Goal: Information Seeking & Learning: Find specific page/section

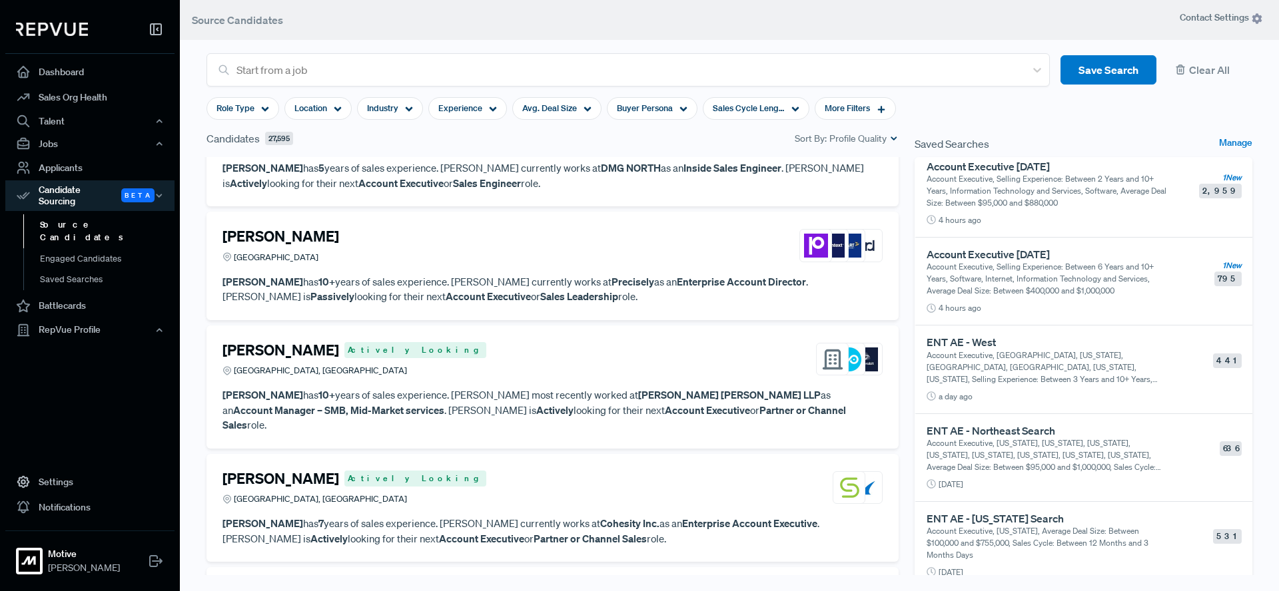
scroll to position [10, 0]
click at [1099, 364] on p "Account Executive, [GEOGRAPHIC_DATA], [US_STATE], [GEOGRAPHIC_DATA], [GEOGRAPHI…" at bounding box center [1048, 365] width 245 height 36
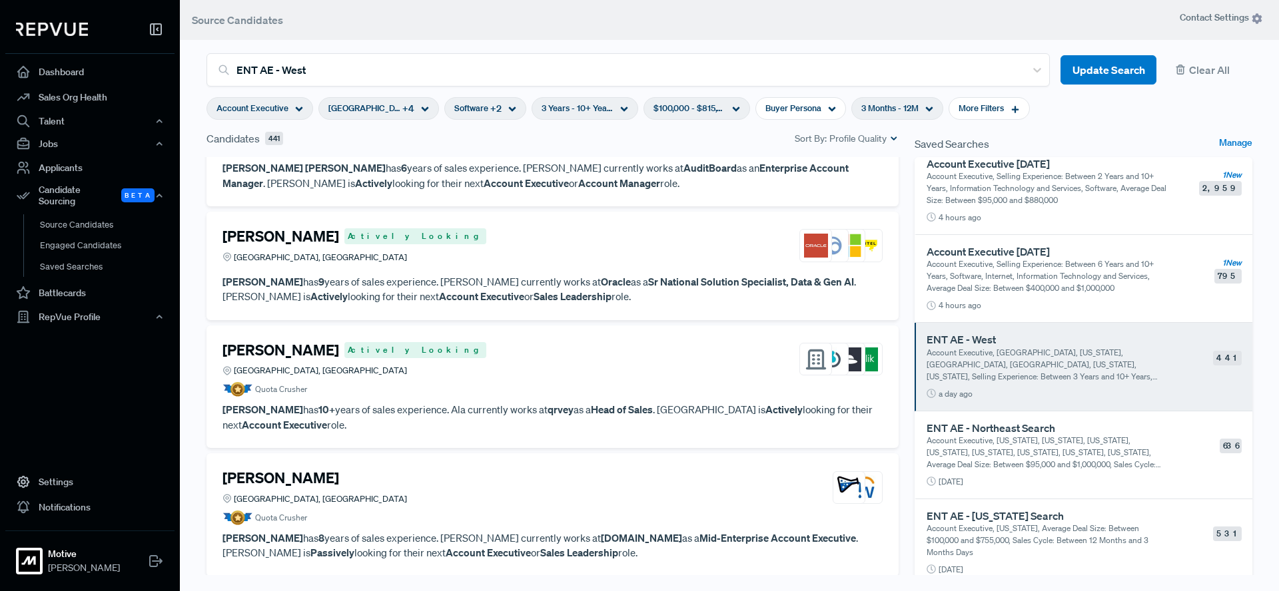
click at [396, 107] on div "United States + 4" at bounding box center [378, 108] width 121 height 23
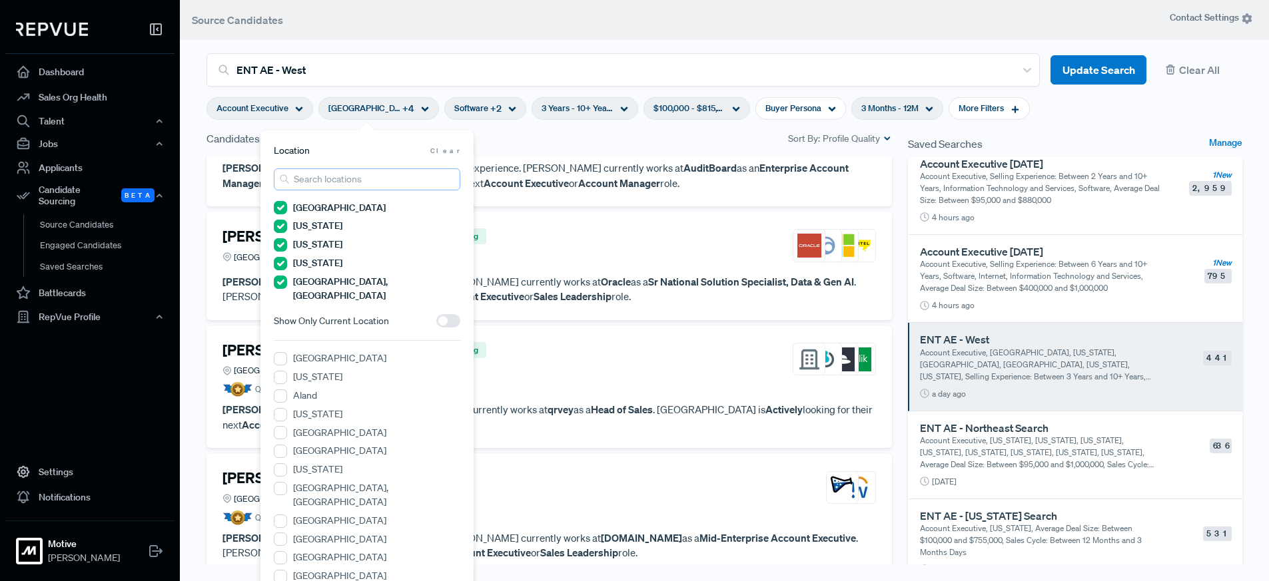
click at [340, 184] on input "search" at bounding box center [367, 179] width 186 height 22
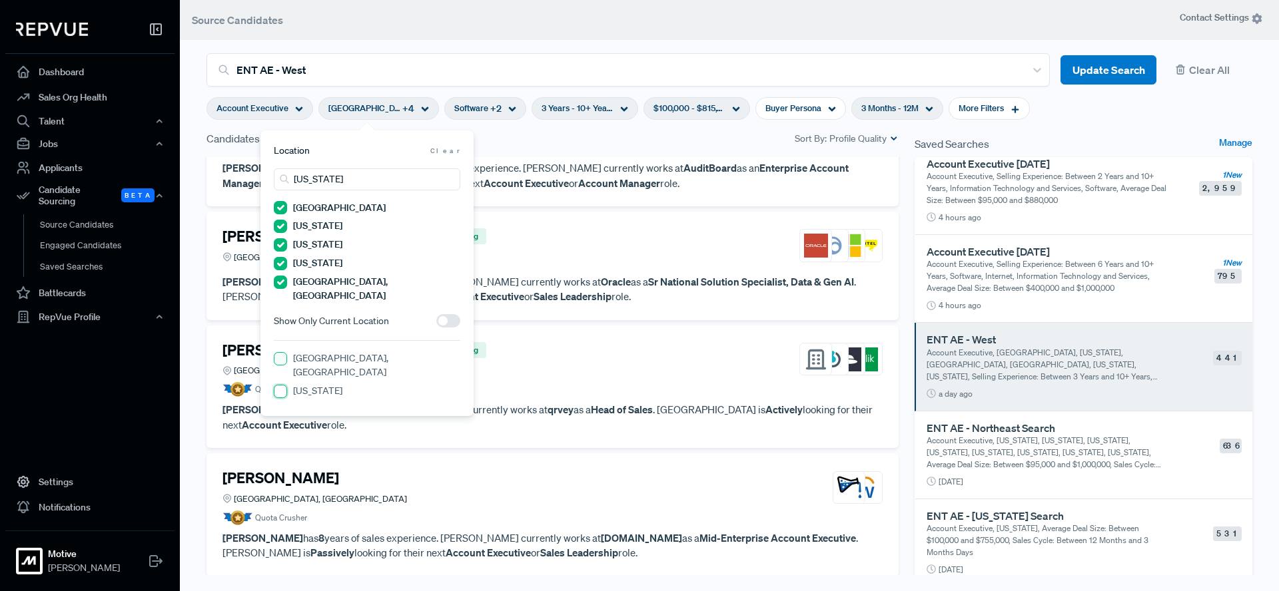
click at [282, 385] on input "[US_STATE]" at bounding box center [280, 391] width 13 height 13
click at [333, 182] on input "[US_STATE]" at bounding box center [367, 179] width 186 height 22
click at [332, 181] on input "[US_STATE]" at bounding box center [367, 179] width 186 height 22
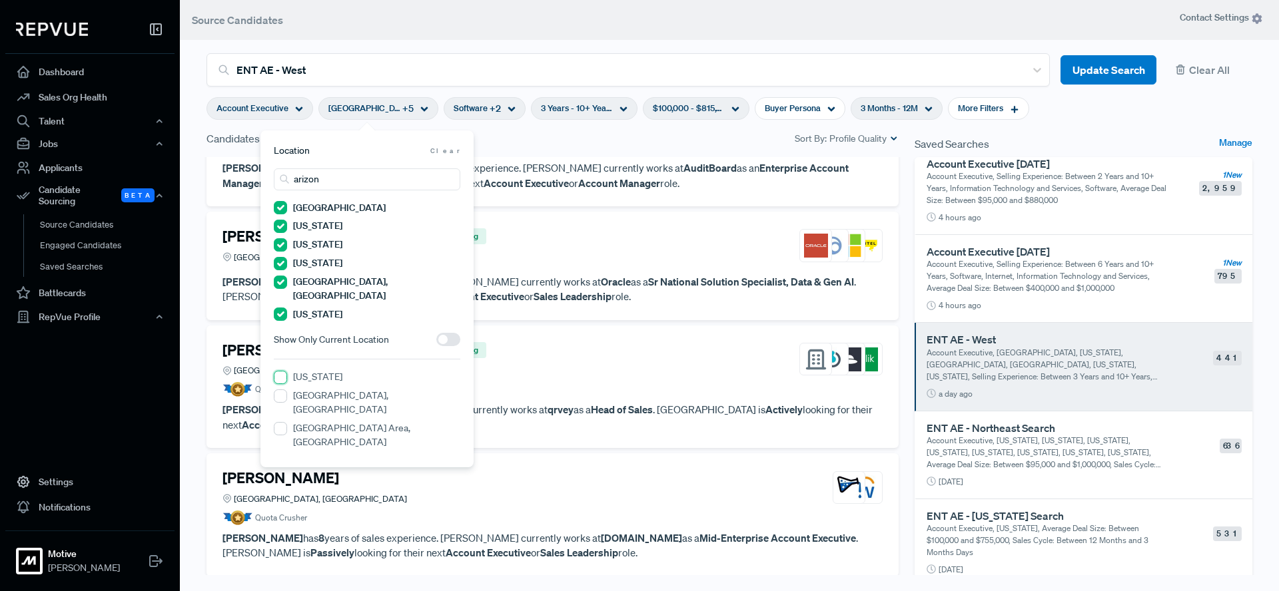
click at [279, 371] on input "[US_STATE]" at bounding box center [280, 377] width 13 height 13
click at [351, 182] on input "arizon" at bounding box center [367, 179] width 186 height 22
click at [277, 422] on input "[US_STATE]" at bounding box center [280, 428] width 13 height 13
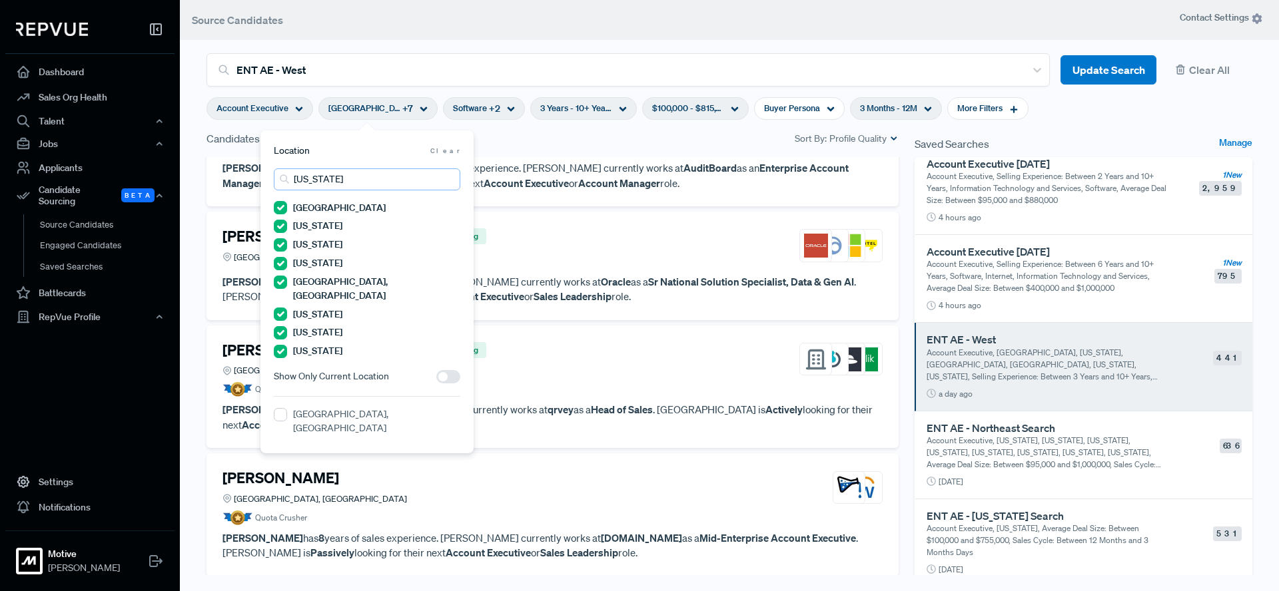
click at [322, 180] on input "[US_STATE]" at bounding box center [367, 179] width 186 height 22
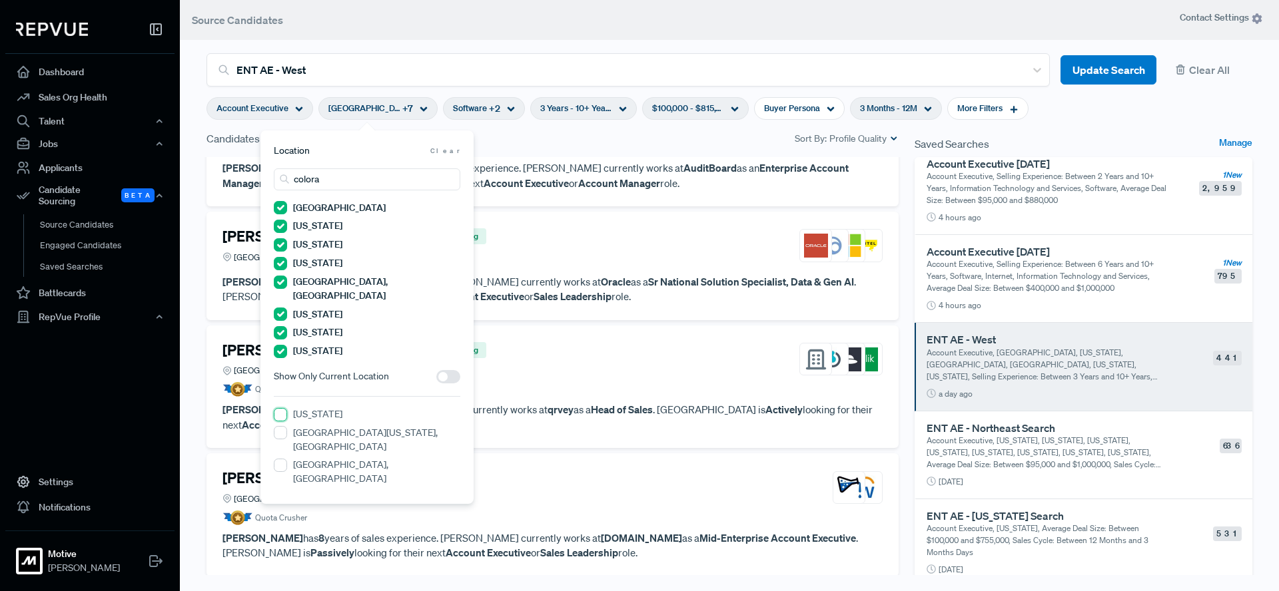
click at [281, 408] on input "[US_STATE]" at bounding box center [280, 414] width 13 height 13
click at [338, 182] on input "colora" at bounding box center [367, 179] width 186 height 22
click at [280, 491] on input "[US_STATE]" at bounding box center [280, 497] width 13 height 13
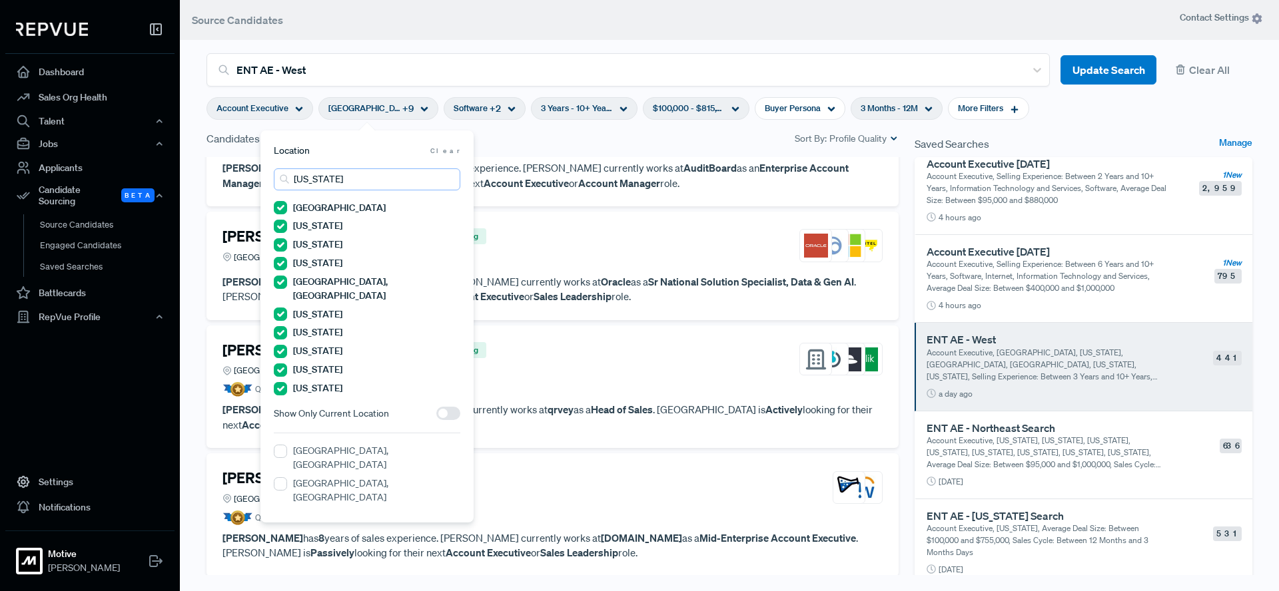
click at [332, 180] on input "[US_STATE]" at bounding box center [367, 179] width 186 height 22
type input "[US_STATE]"
click at [281, 477] on Mexico "[US_STATE]" at bounding box center [280, 483] width 13 height 13
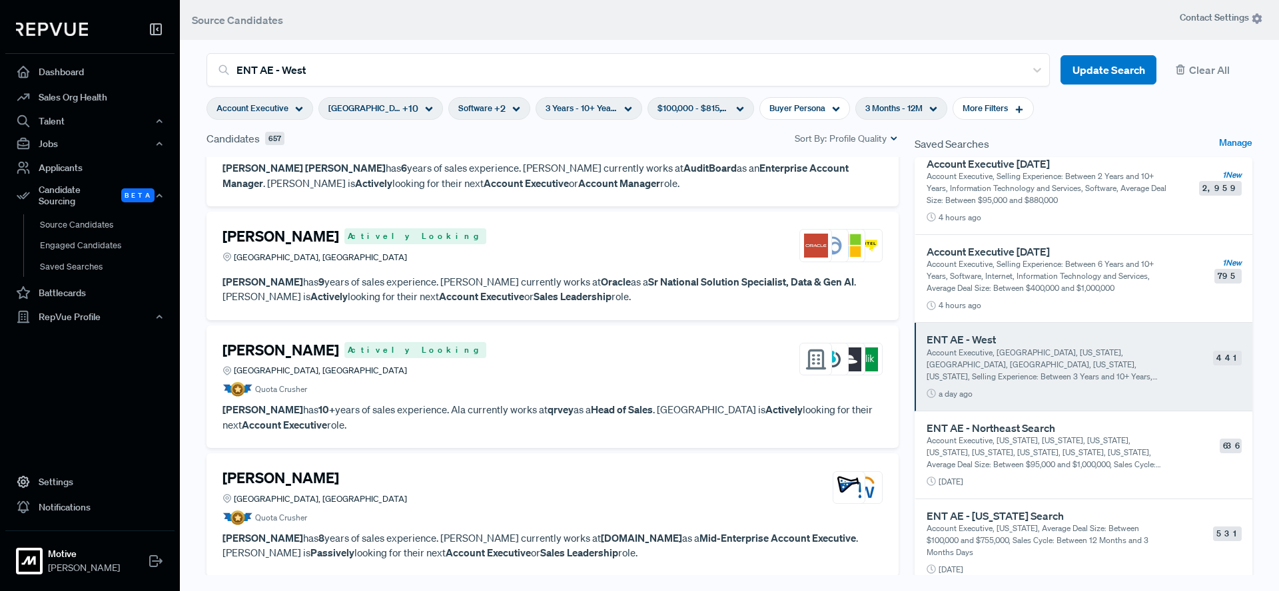
click at [621, 21] on header "Source Candidates" at bounding box center [729, 20] width 1099 height 40
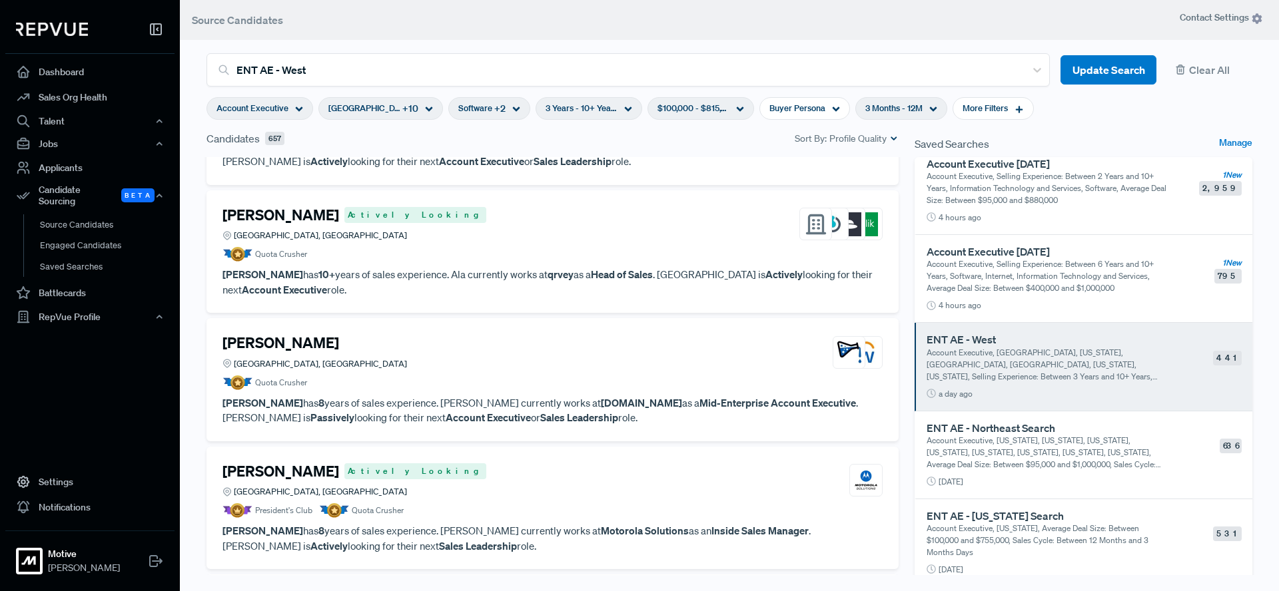
scroll to position [309, 0]
click at [555, 238] on div "[PERSON_NAME] Actively [GEOGRAPHIC_DATA], [GEOGRAPHIC_DATA]" at bounding box center [552, 223] width 660 height 36
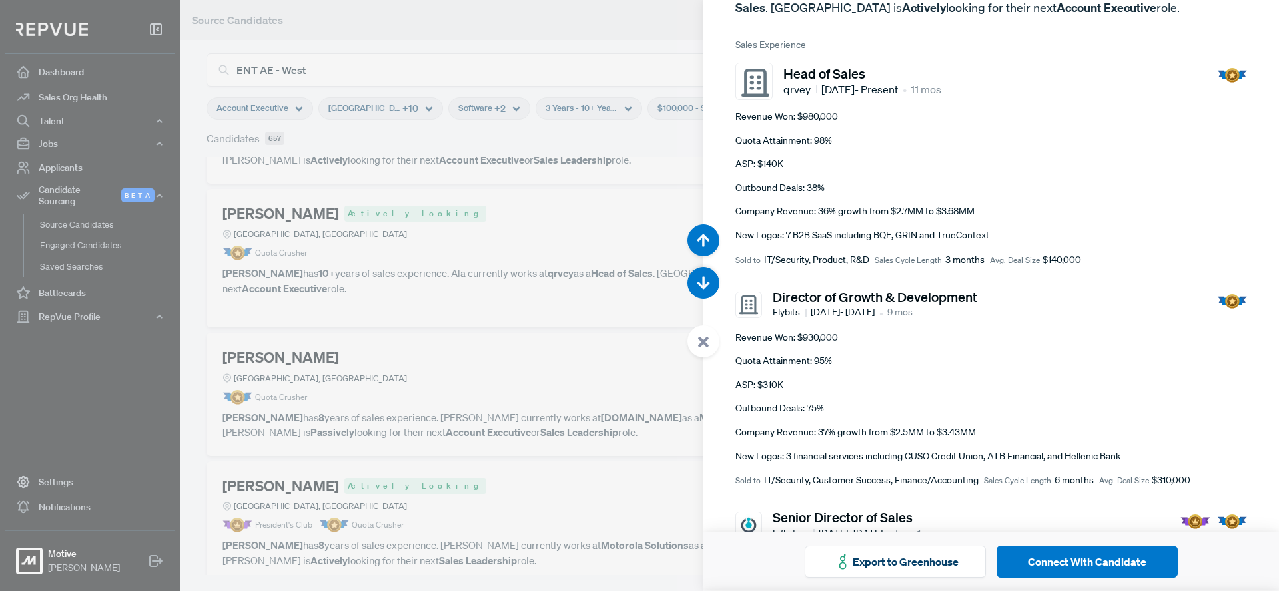
scroll to position [122, 0]
click at [705, 342] on use at bounding box center [703, 342] width 11 height 11
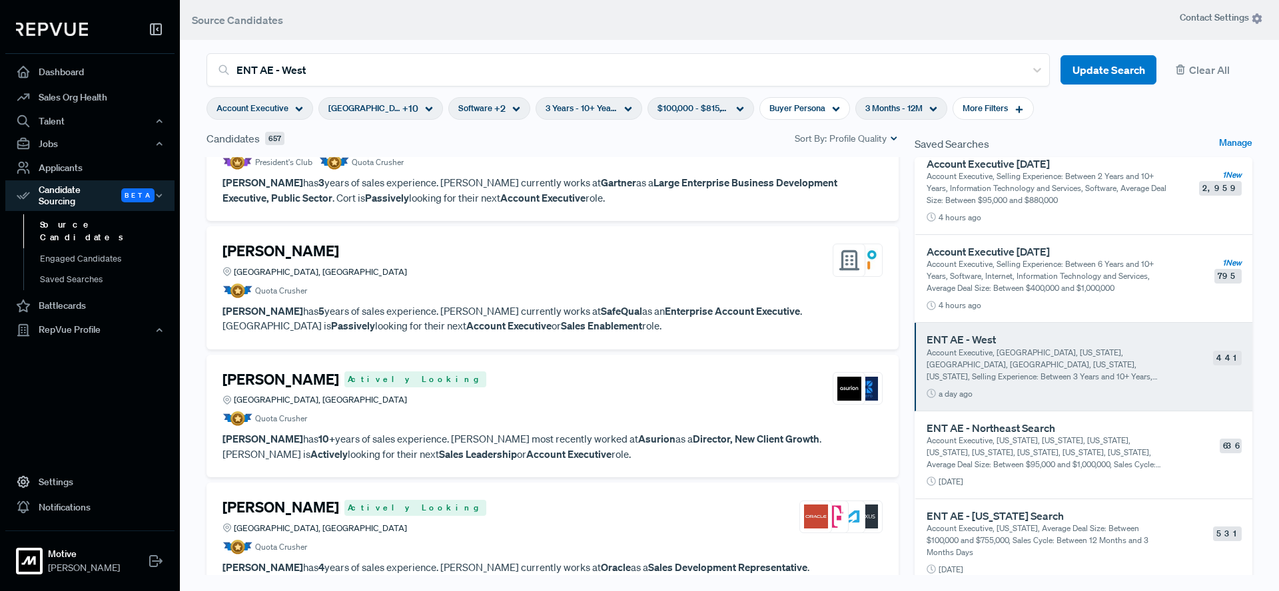
scroll to position [1057, 0]
click at [401, 106] on div "United States + 10" at bounding box center [380, 108] width 125 height 23
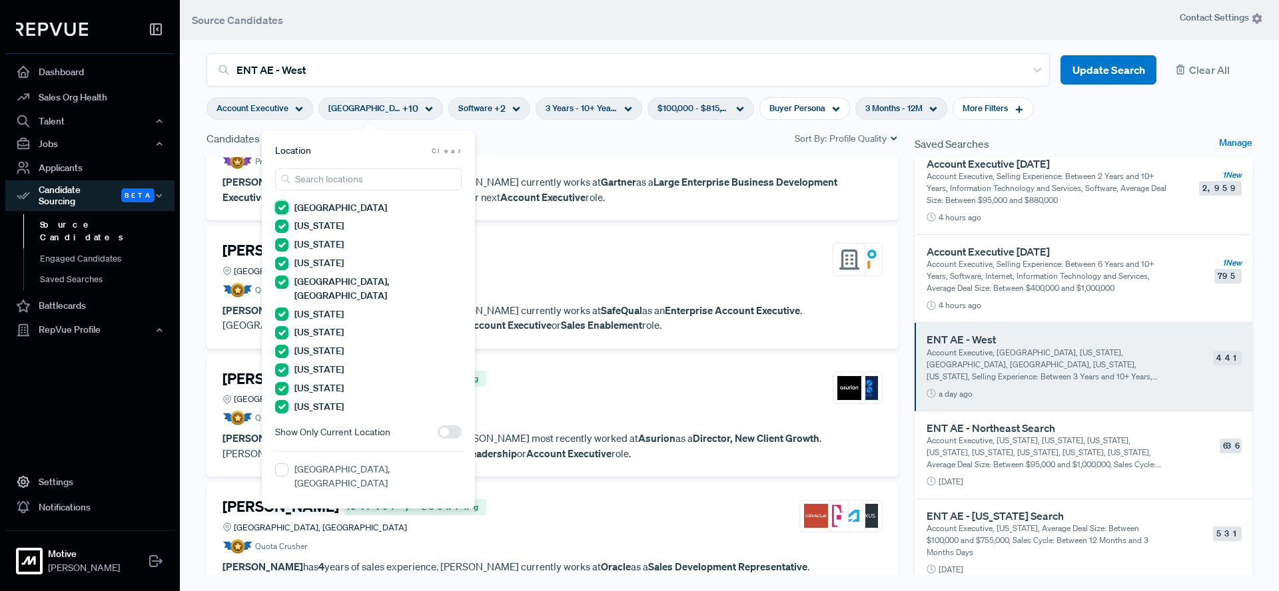
click at [281, 206] on States "[GEOGRAPHIC_DATA]" at bounding box center [281, 207] width 13 height 13
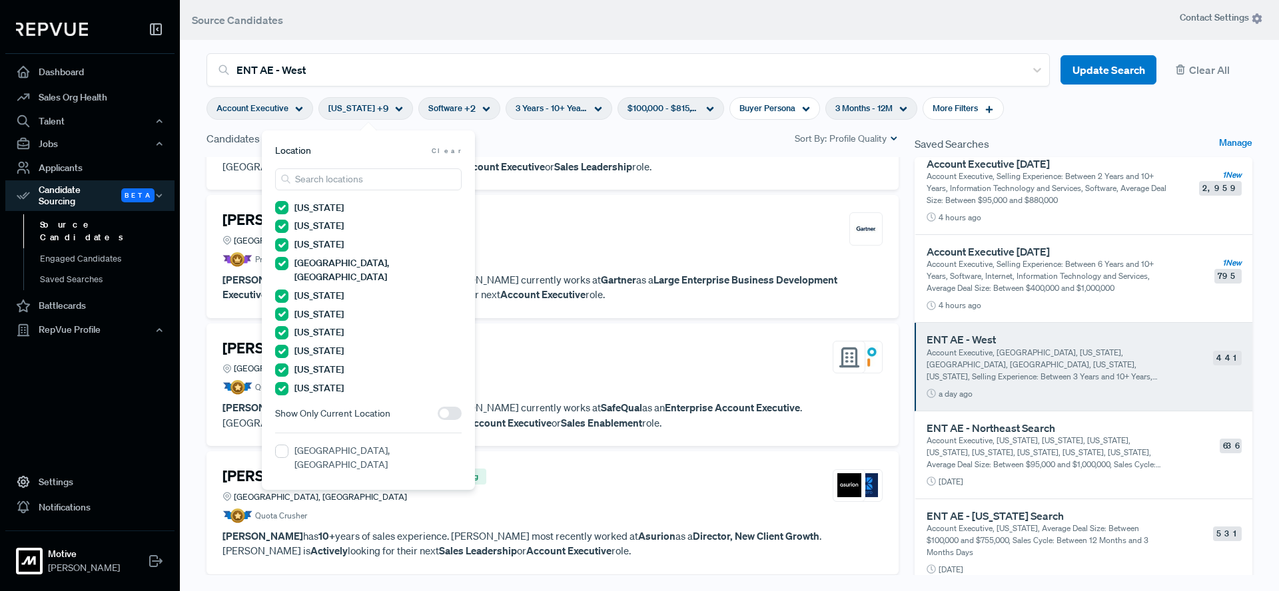
scroll to position [1027, 0]
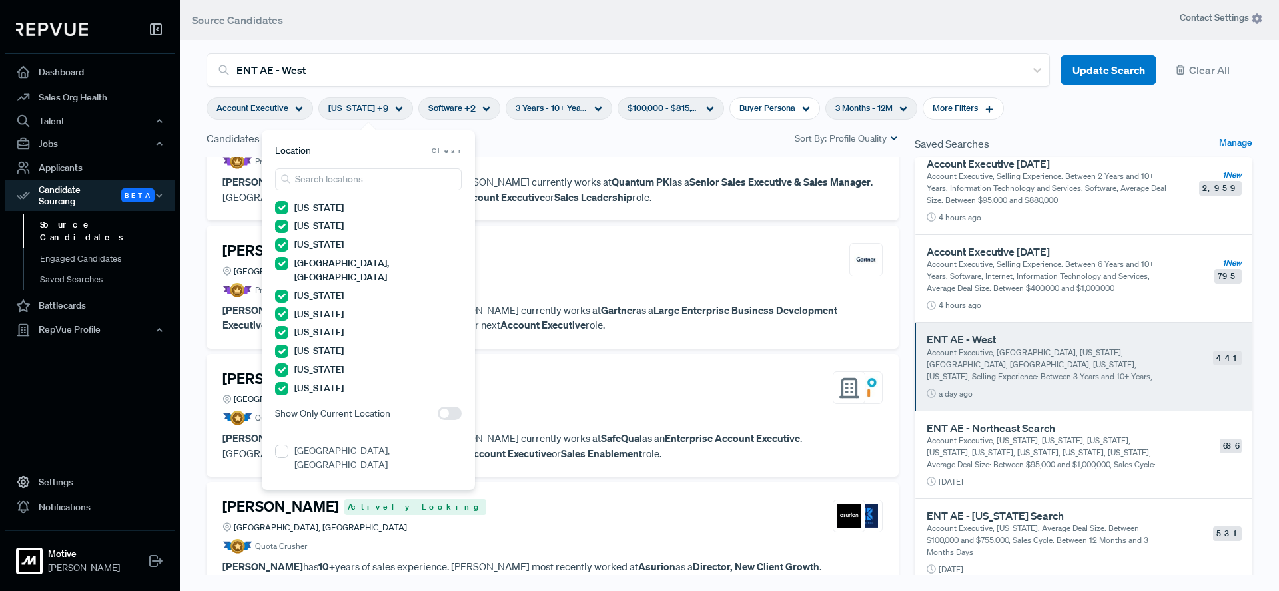
click at [646, 351] on div "[PERSON_NAME] Actively Looking [GEOGRAPHIC_DATA], [GEOGRAPHIC_DATA] [PERSON_NAM…" at bounding box center [552, 380] width 708 height 447
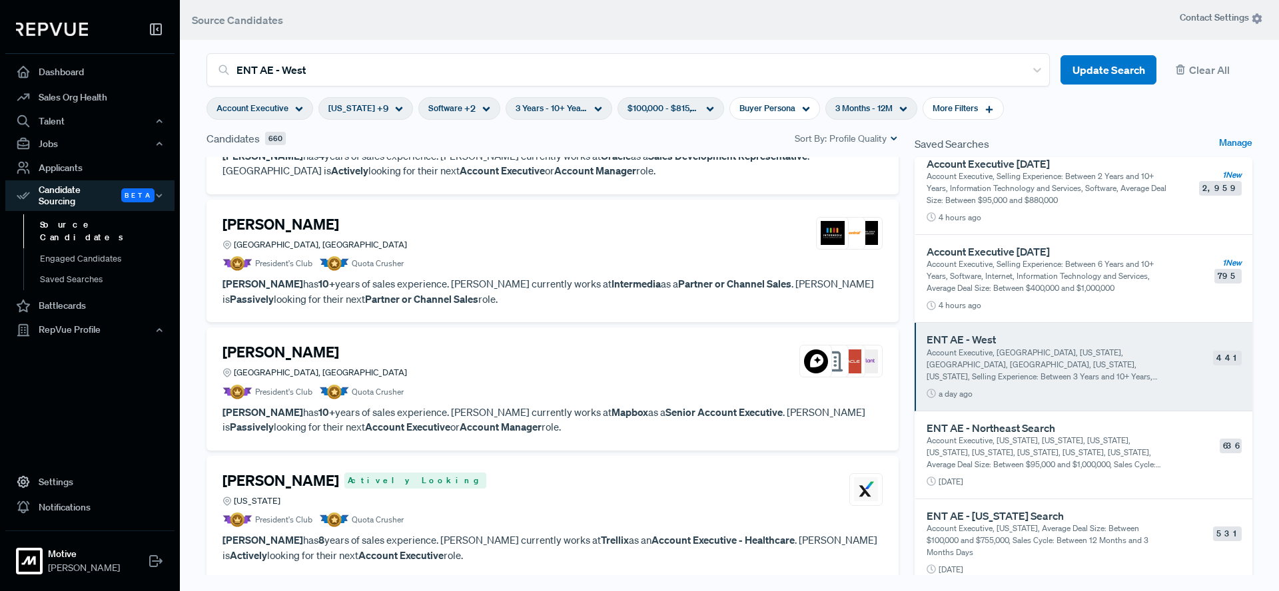
scroll to position [1698, 0]
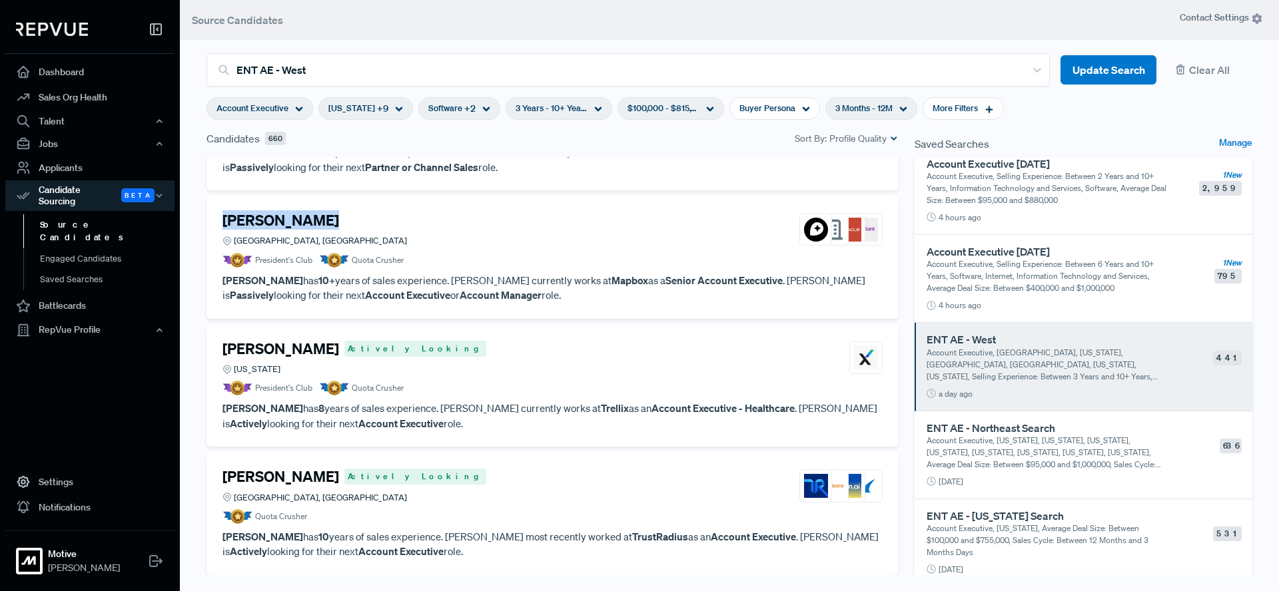
drag, startPoint x: 320, startPoint y: 220, endPoint x: 218, endPoint y: 218, distance: 101.9
click at [219, 219] on div "[PERSON_NAME] Greater Denver Area, CO President's Club Quota Crusher [PERSON_NA…" at bounding box center [552, 257] width 692 height 123
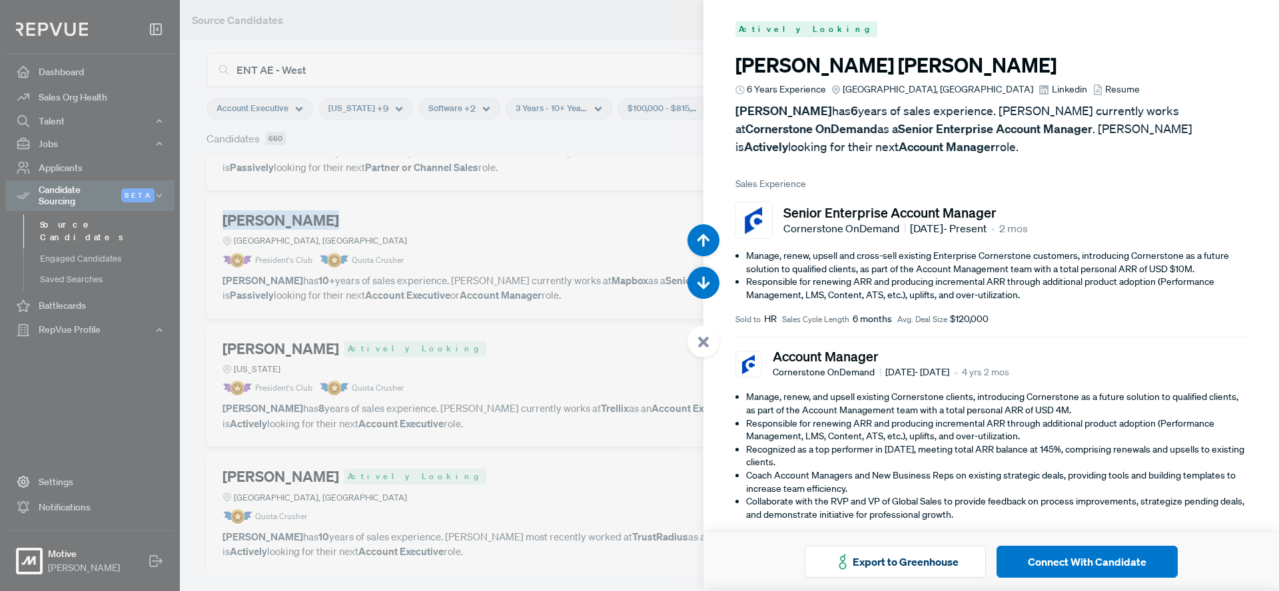
scroll to position [8278, 0]
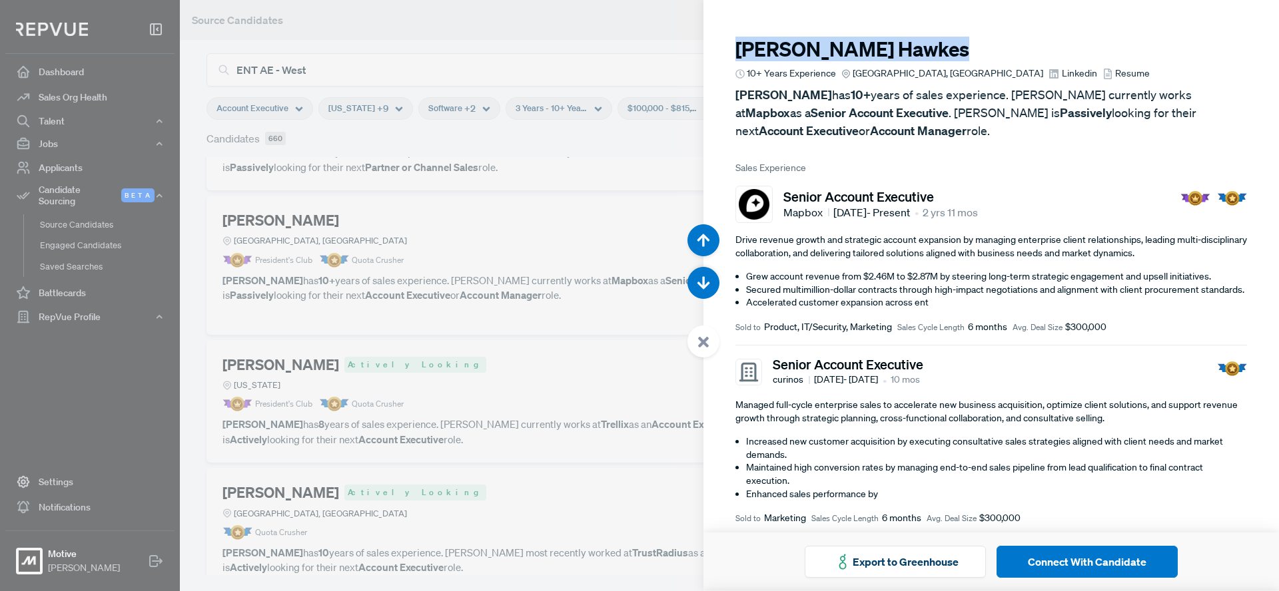
drag, startPoint x: 892, startPoint y: 55, endPoint x: 732, endPoint y: 51, distance: 160.5
copy h3 "[PERSON_NAME]"
drag, startPoint x: 678, startPoint y: 347, endPoint x: 689, endPoint y: 346, distance: 10.7
click at [679, 347] on div at bounding box center [639, 295] width 1279 height 591
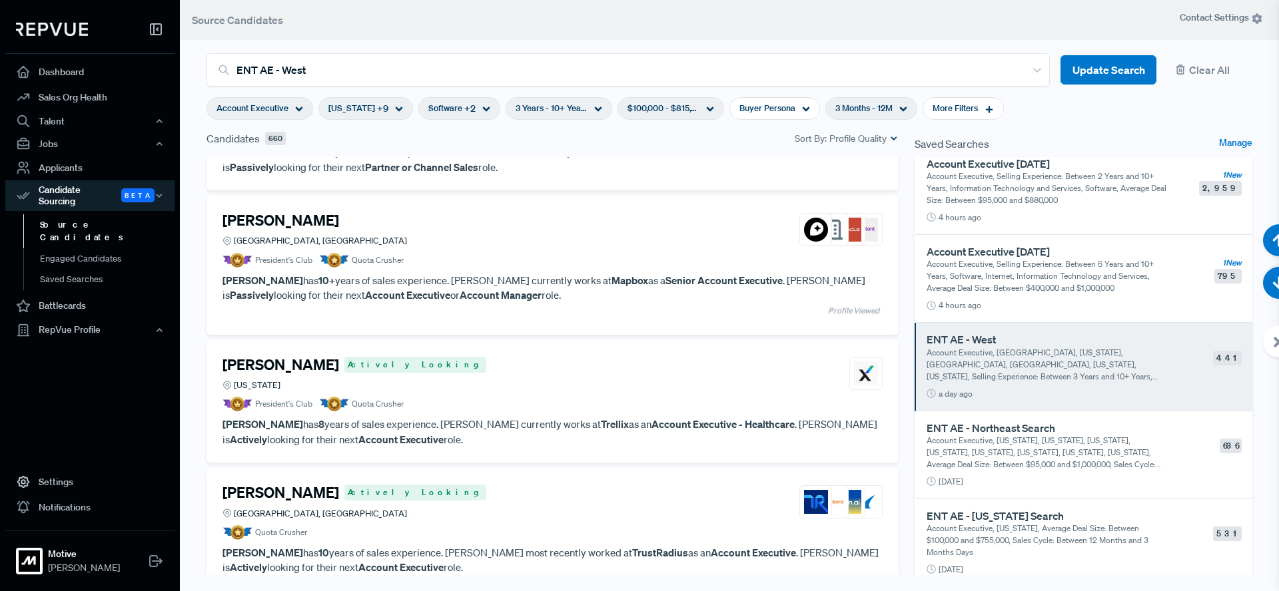
click at [692, 344] on div "[PERSON_NAME] Actively Looking [US_STATE] President's Club Quota Crusher [PERSO…" at bounding box center [552, 401] width 692 height 123
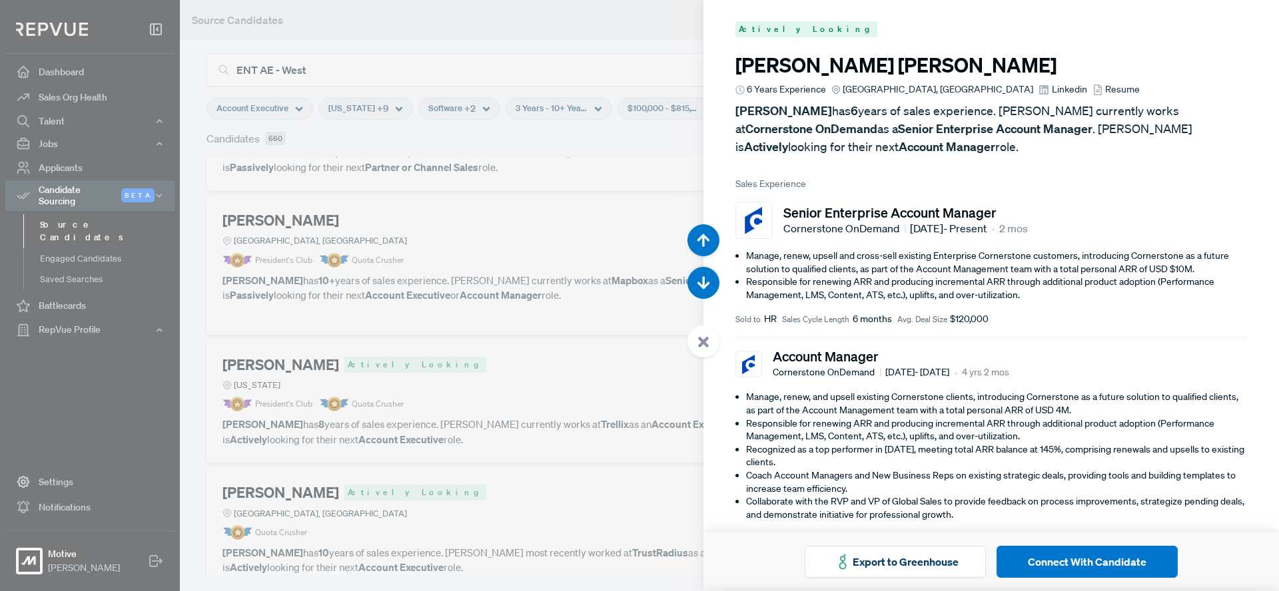
scroll to position [8870, 0]
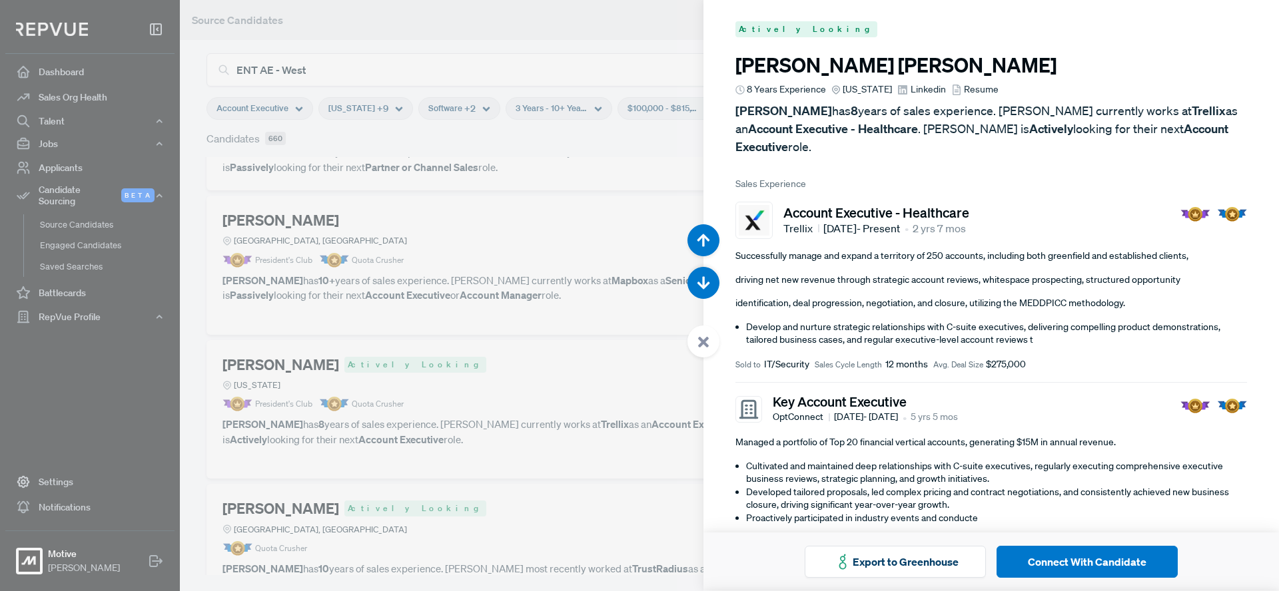
click at [703, 342] on use at bounding box center [703, 342] width 11 height 11
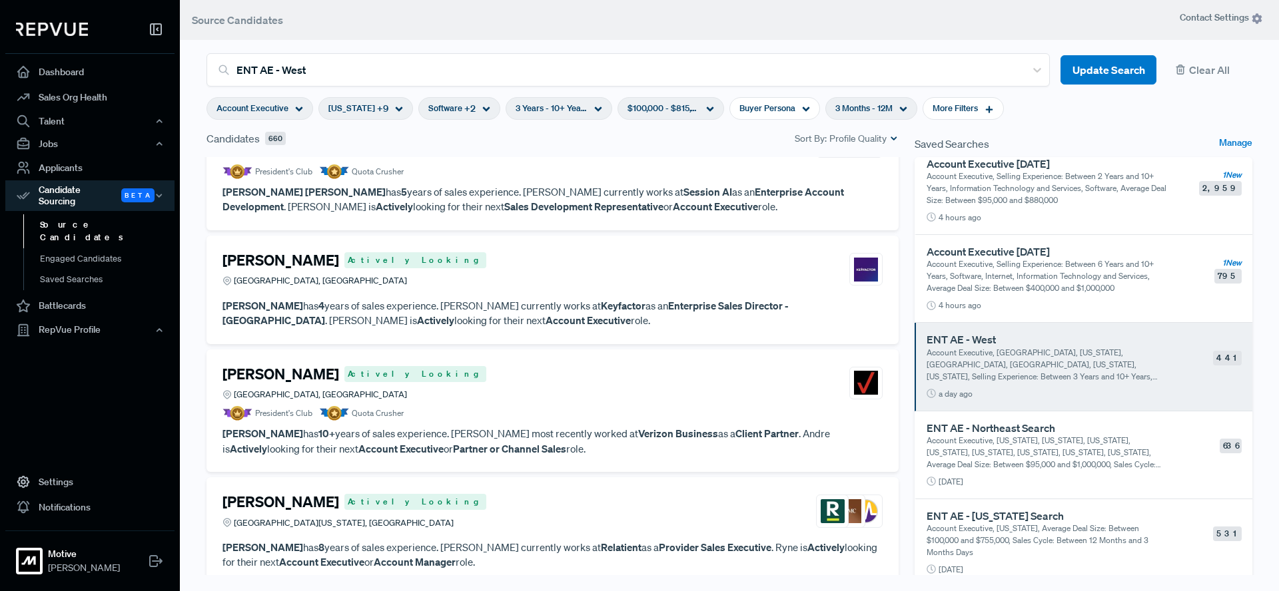
scroll to position [2538, 0]
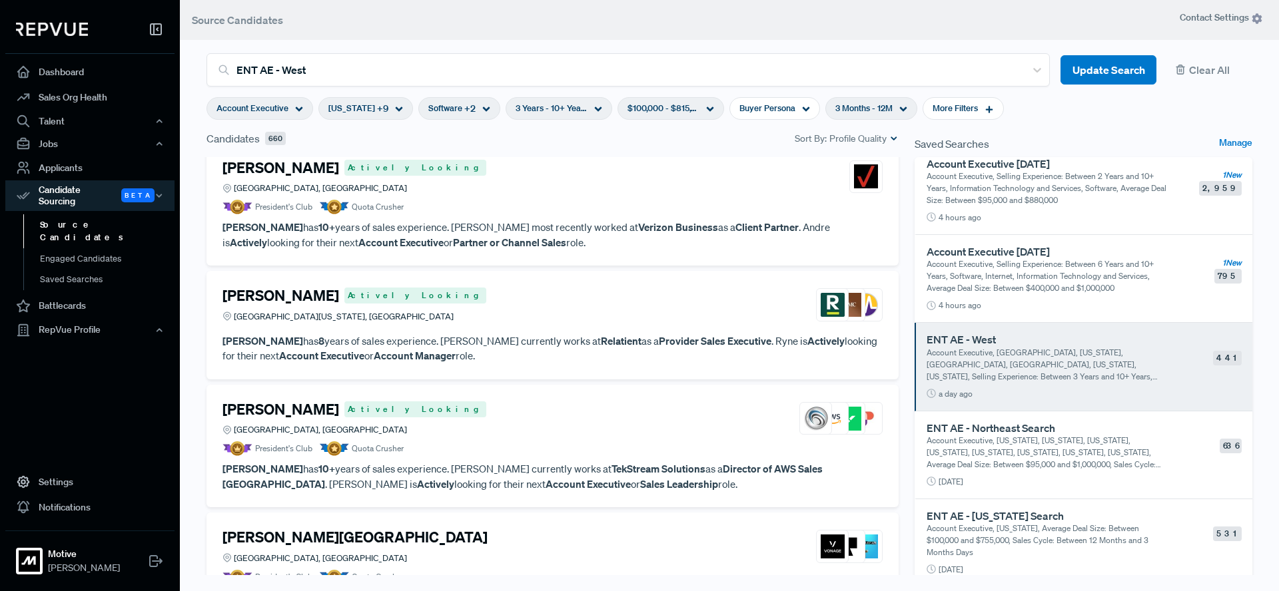
click at [479, 310] on div "[PERSON_NAME] Actively Looking [GEOGRAPHIC_DATA][US_STATE], [GEOGRAPHIC_DATA]" at bounding box center [552, 305] width 660 height 36
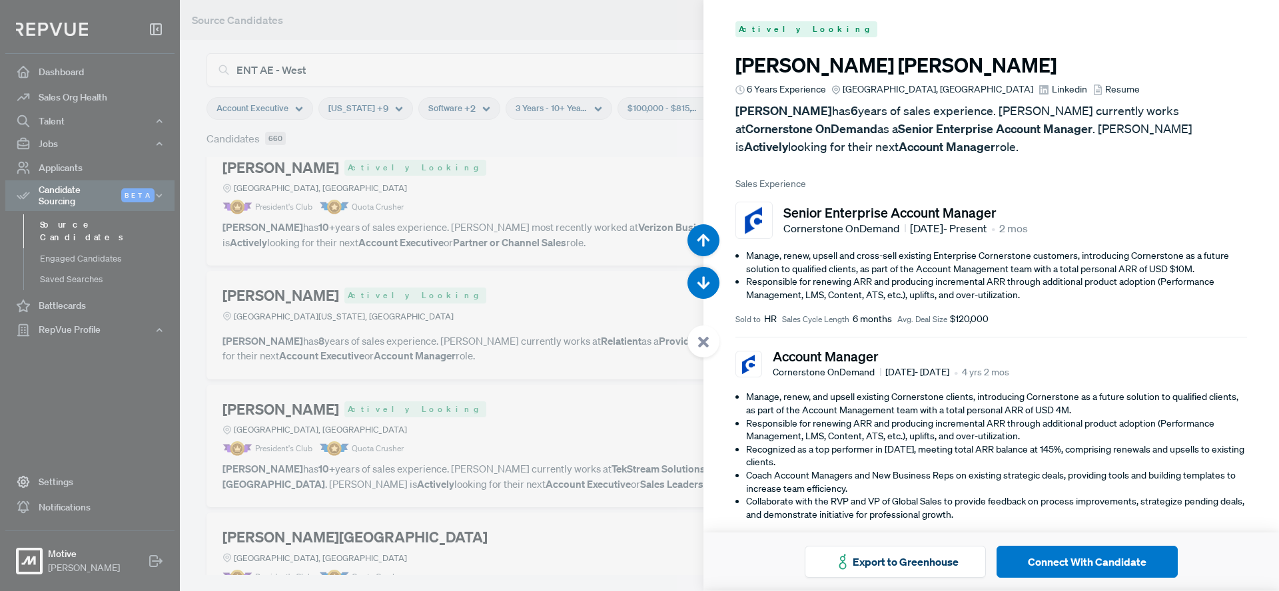
scroll to position [12418, 0]
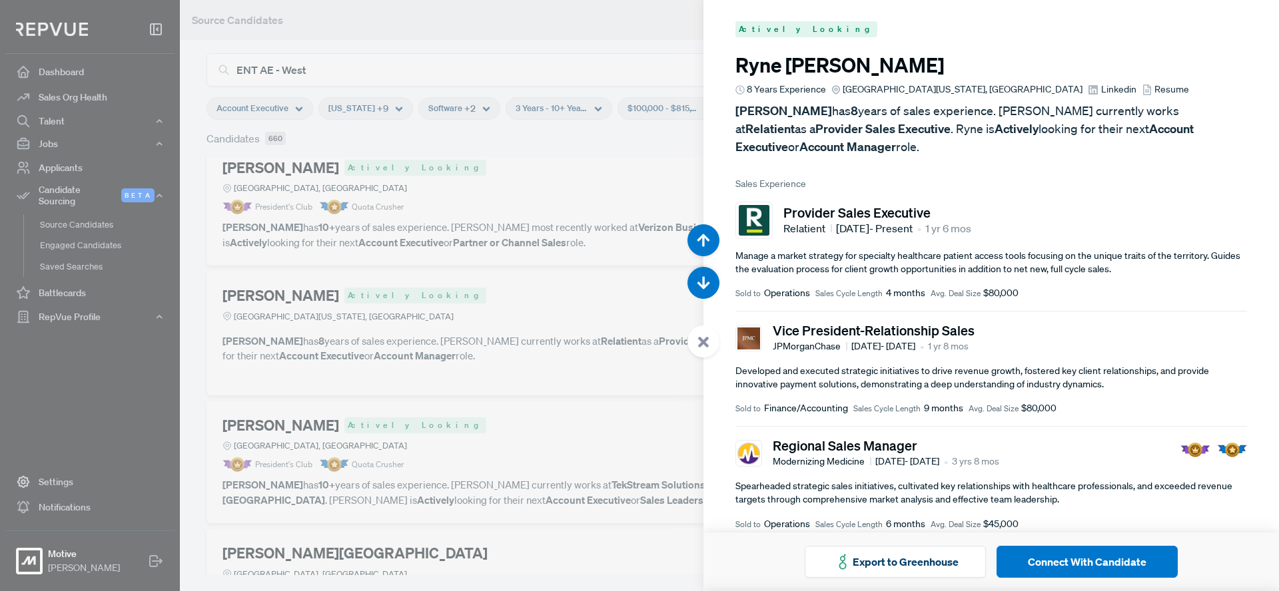
click at [697, 348] on div at bounding box center [703, 342] width 32 height 32
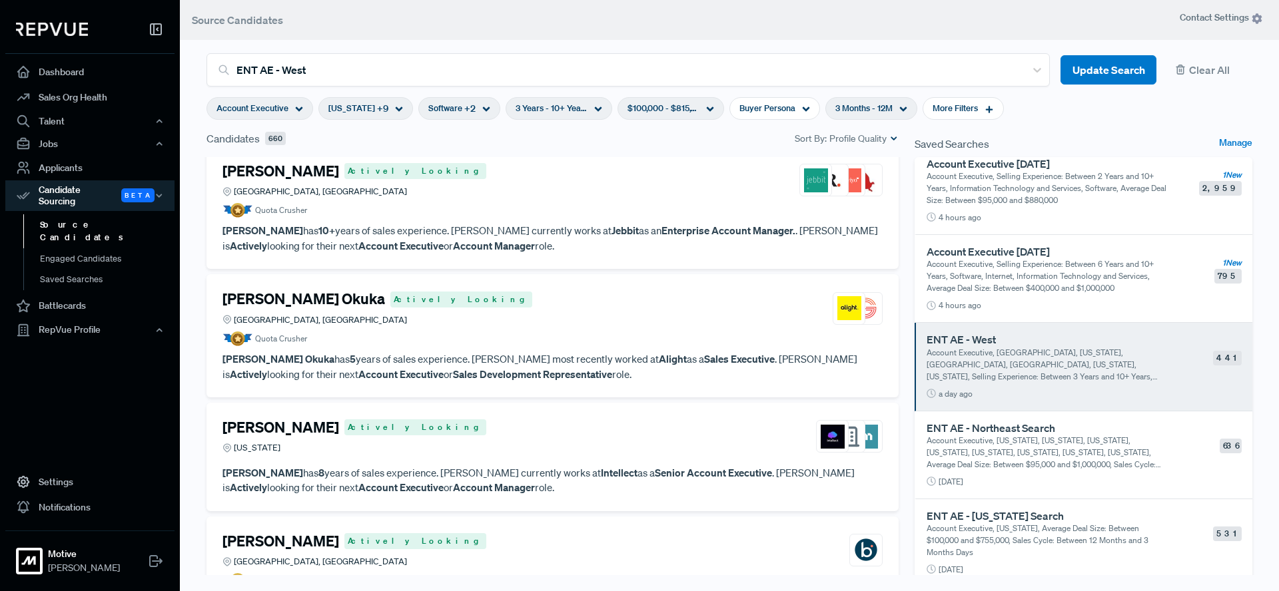
scroll to position [3058, 0]
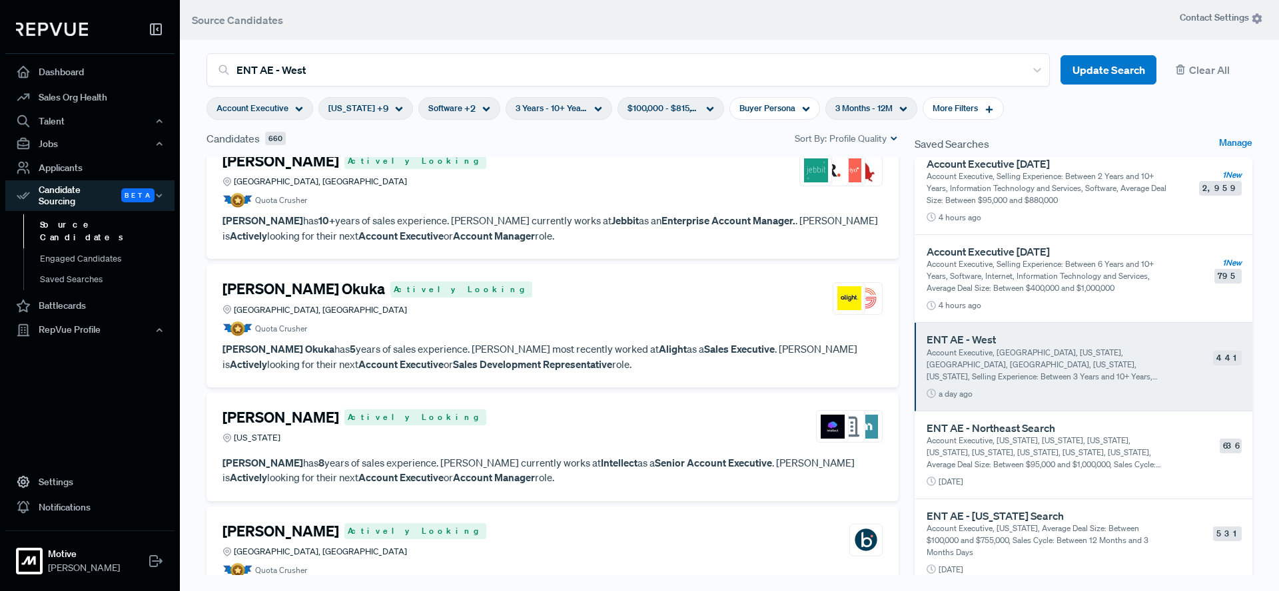
click at [574, 322] on article "Quota Crusher" at bounding box center [552, 329] width 660 height 15
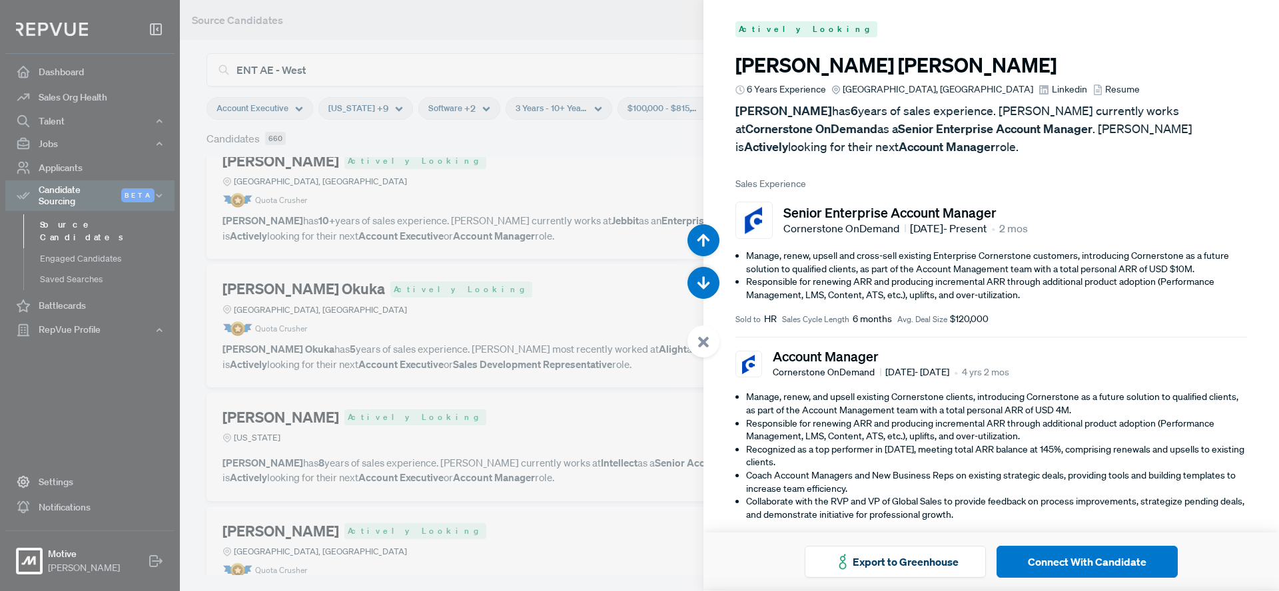
scroll to position [14783, 0]
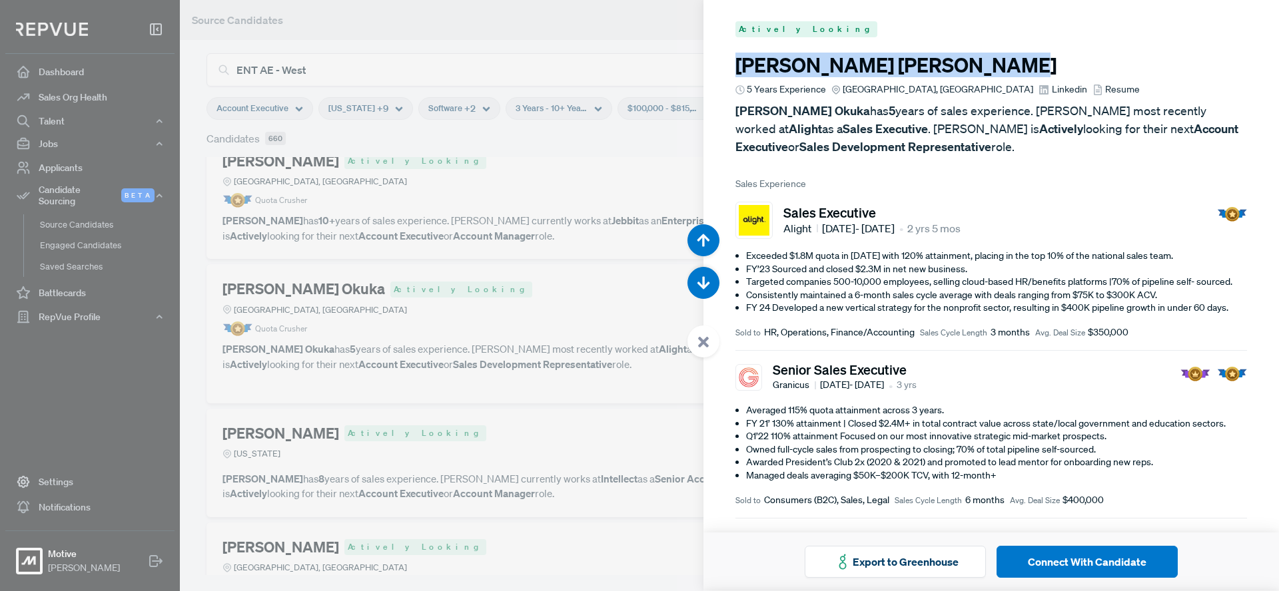
drag, startPoint x: 972, startPoint y: 63, endPoint x: 728, endPoint y: 67, distance: 243.8
click at [728, 67] on article "Actively Looking [PERSON_NAME] Okuka 5 Years Experience [GEOGRAPHIC_DATA], [GEO…" at bounding box center [990, 363] width 575 height 726
copy h3 "[PERSON_NAME] Okuka"
click at [1105, 91] on span "Resume" at bounding box center [1122, 90] width 35 height 14
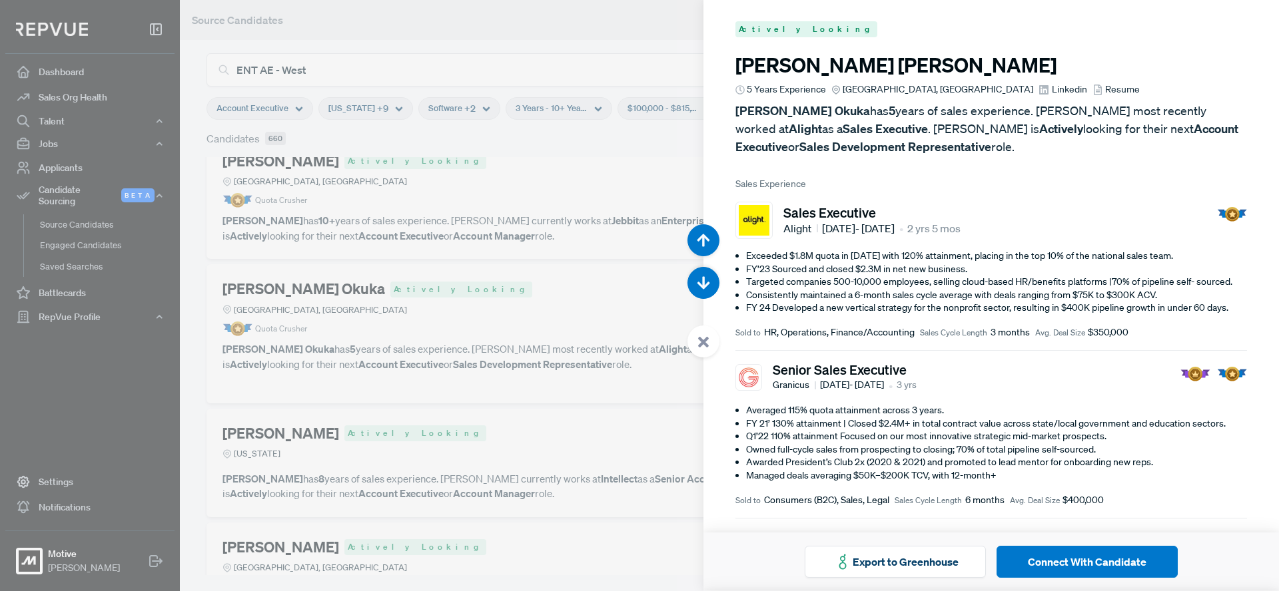
click at [704, 344] on use at bounding box center [703, 342] width 11 height 11
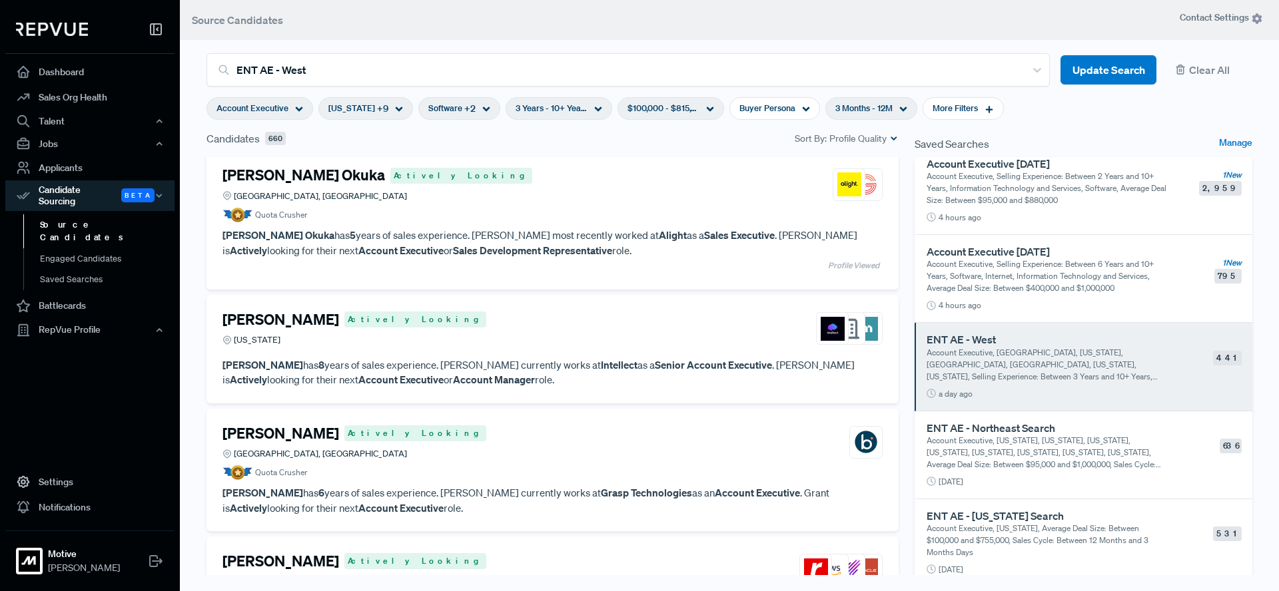
scroll to position [3329, 0]
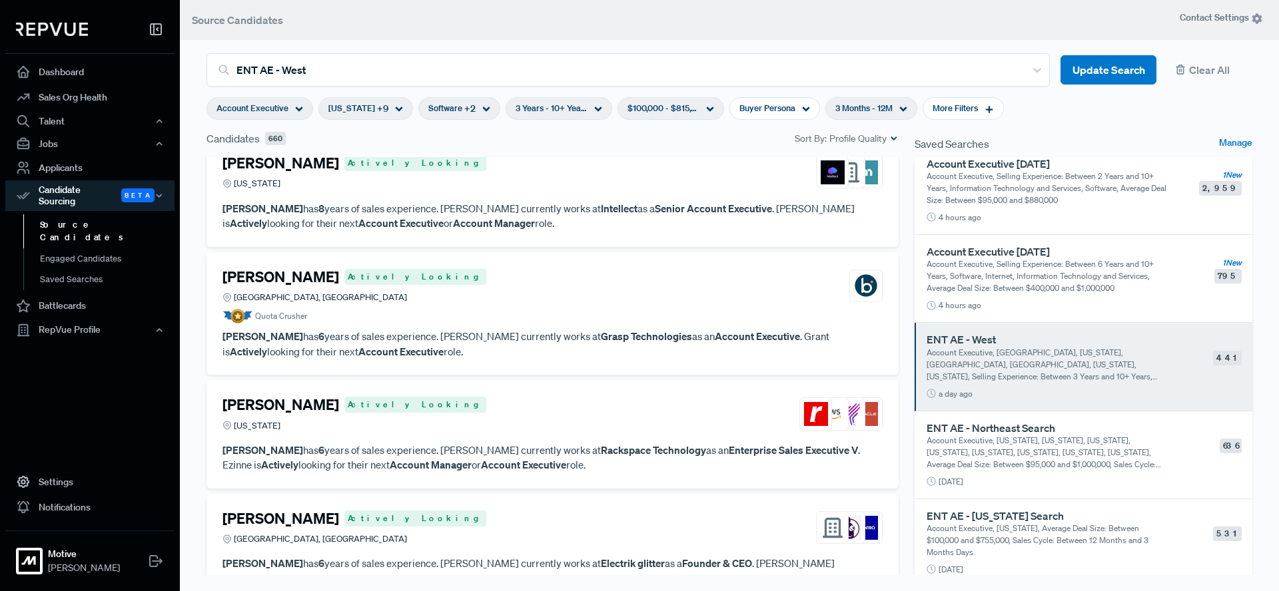
click at [511, 180] on div "[PERSON_NAME] Actively Looking [US_STATE]" at bounding box center [552, 172] width 660 height 36
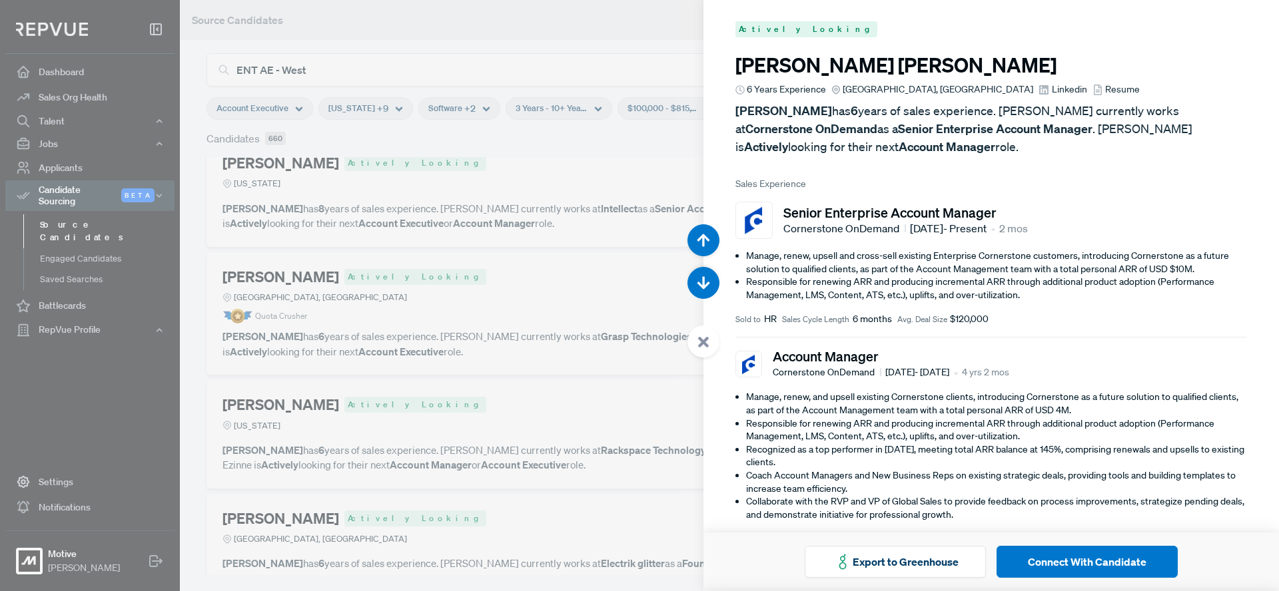
scroll to position [15374, 0]
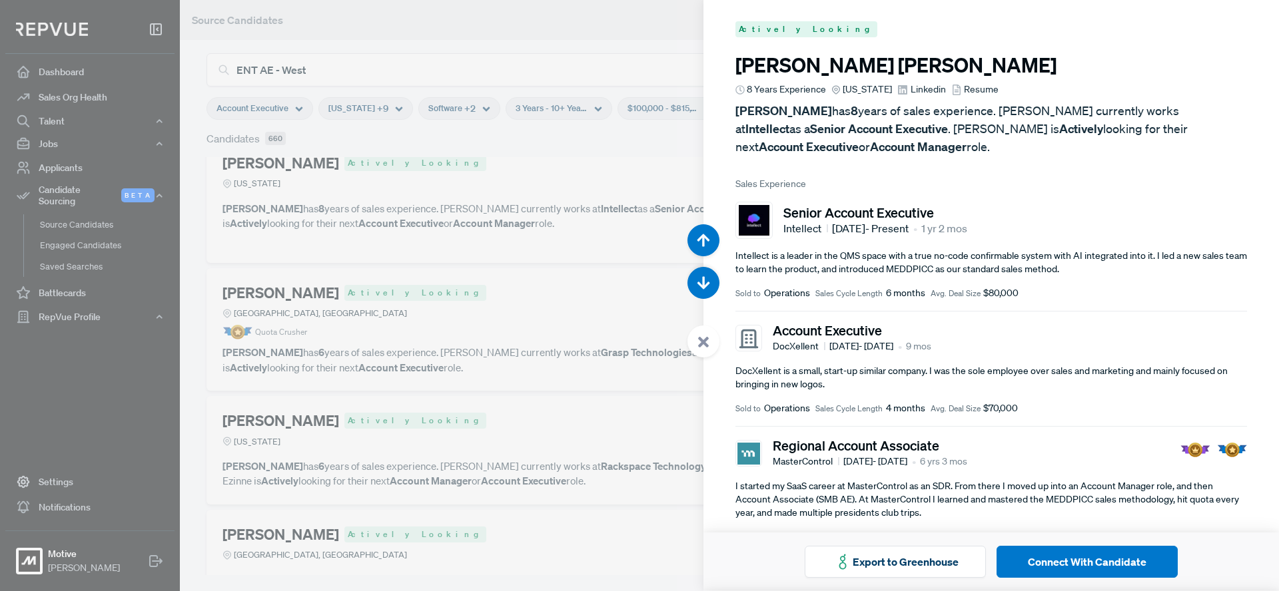
click at [711, 346] on div at bounding box center [703, 342] width 32 height 32
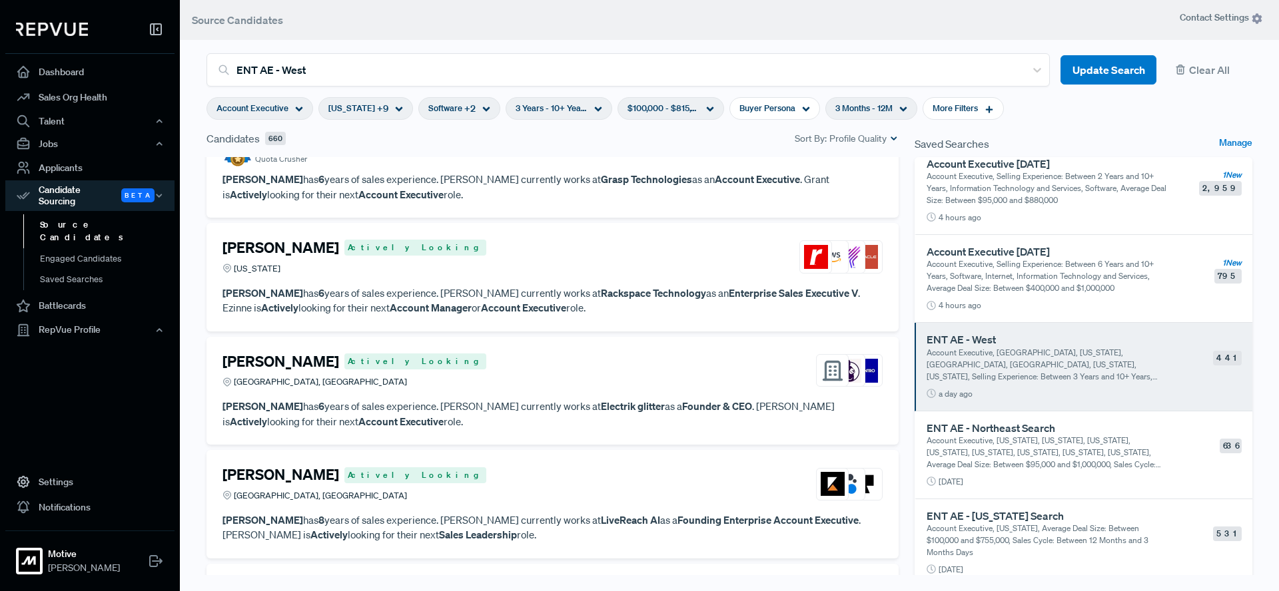
scroll to position [3503, 0]
